Goal: Communication & Community: Answer question/provide support

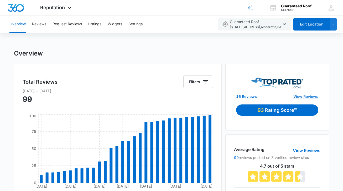
click at [311, 95] on link "View Reviews" at bounding box center [306, 97] width 25 height 6
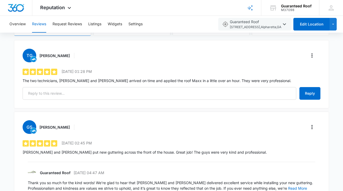
scroll to position [74, 0]
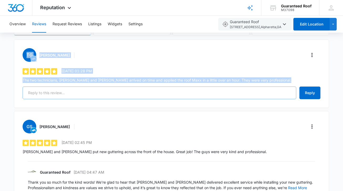
copy div "TG [PERSON_NAME] 5 out of 5 [DATE] 01:28 PM The two technicians, [PERSON_NAME] …"
drag, startPoint x: 31, startPoint y: 43, endPoint x: 254, endPoint y: 93, distance: 228.5
click at [254, 93] on div "TG [PERSON_NAME] 5 out of 5 [DATE] 01:28 PM The two technicians, [PERSON_NAME] …" at bounding box center [172, 73] width 316 height 68
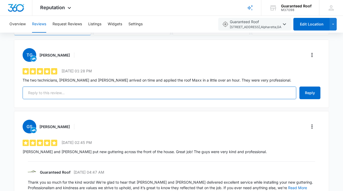
click at [83, 94] on input "text" at bounding box center [160, 93] width 274 height 13
paste input "Hi [PERSON_NAME], Thank you for sharing your experience! We’re glad to hear [PE…"
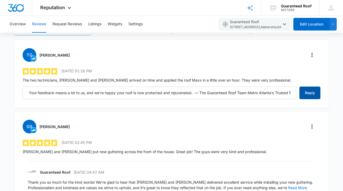
scroll to position [0, 0]
click at [308, 91] on button "Reply" at bounding box center [310, 93] width 21 height 13
type input "Hi [PERSON_NAME], Thank you for sharing your experience! We’re glad to hear [PE…"
